Goal: Information Seeking & Learning: Learn about a topic

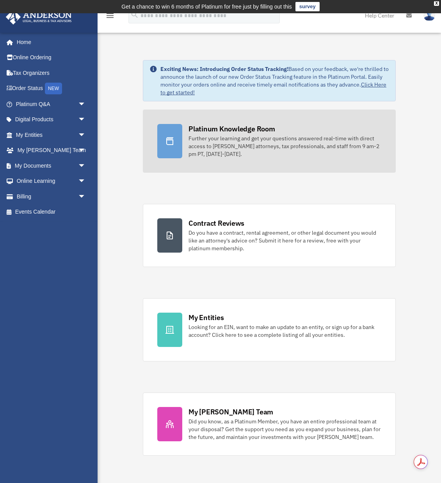
click at [191, 135] on div "Further your learning and get your questions answered real-time with direct acc…" at bounding box center [284, 146] width 193 height 23
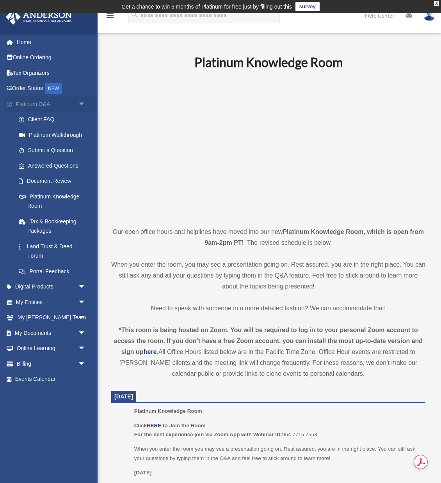
click at [44, 104] on link "Platinum Q&A arrow_drop_down" at bounding box center [51, 104] width 92 height 16
click at [78, 103] on span "arrow_drop_down" at bounding box center [86, 104] width 16 height 16
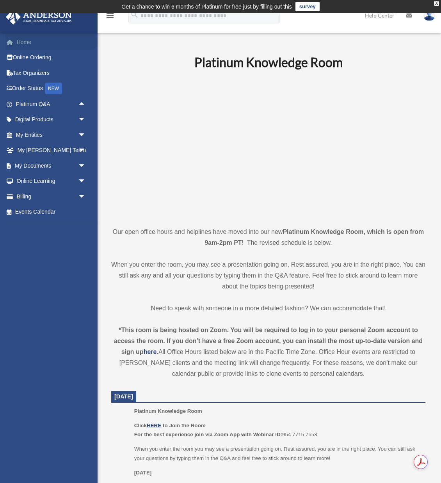
click at [30, 44] on link "Home" at bounding box center [51, 42] width 92 height 16
